Goal: Check status: Check status

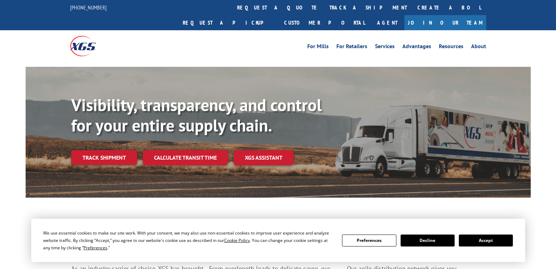
click at [105, 153] on div "Visibility, transparency, and control for your entire supply chain. Track shipm…" at bounding box center [301, 144] width 460 height 98
click at [480, 242] on button "Accept" at bounding box center [486, 240] width 54 height 12
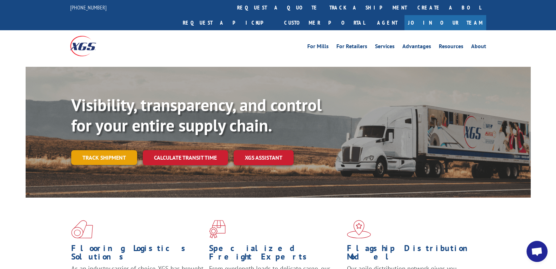
click at [107, 150] on link "Track shipment" at bounding box center [104, 157] width 66 height 15
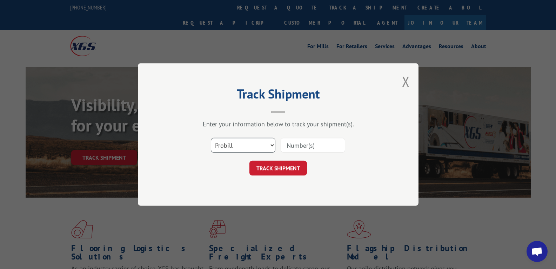
click at [265, 148] on select "Select category... Probill BOL PO" at bounding box center [243, 145] width 65 height 15
select select "bol"
click at [211, 138] on select "Select category... Probill BOL PO" at bounding box center [243, 145] width 65 height 15
click at [298, 140] on input at bounding box center [313, 145] width 65 height 15
paste input "5598041"
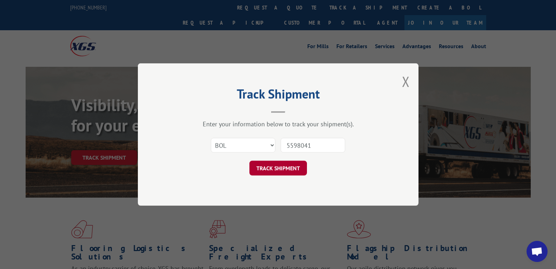
type input "5598041"
click at [283, 172] on button "TRACK SHIPMENT" at bounding box center [279, 167] width 58 height 15
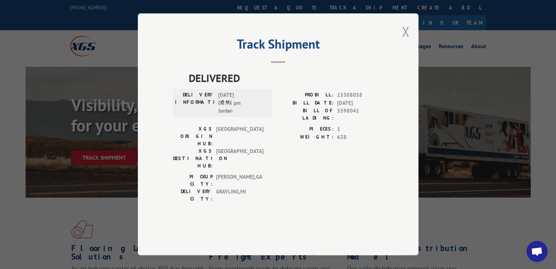
drag, startPoint x: 405, startPoint y: 57, endPoint x: 422, endPoint y: 0, distance: 59.3
click at [404, 41] on button "Close modal" at bounding box center [406, 31] width 8 height 19
